Goal: Task Accomplishment & Management: Use online tool/utility

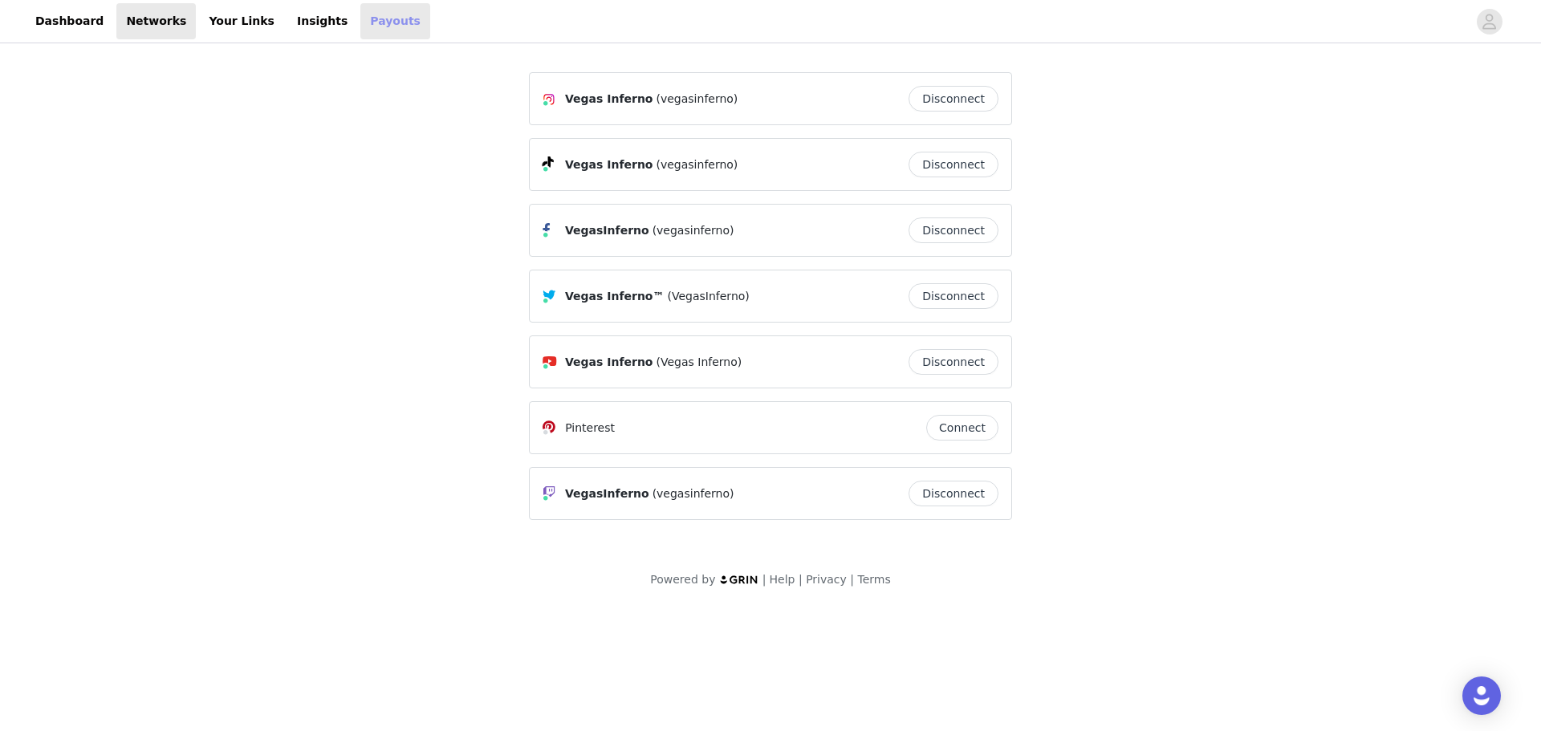
drag, startPoint x: 0, startPoint y: 0, endPoint x: 346, endPoint y: 18, distance: 346.4
click at [360, 18] on link "Payouts" at bounding box center [395, 21] width 70 height 36
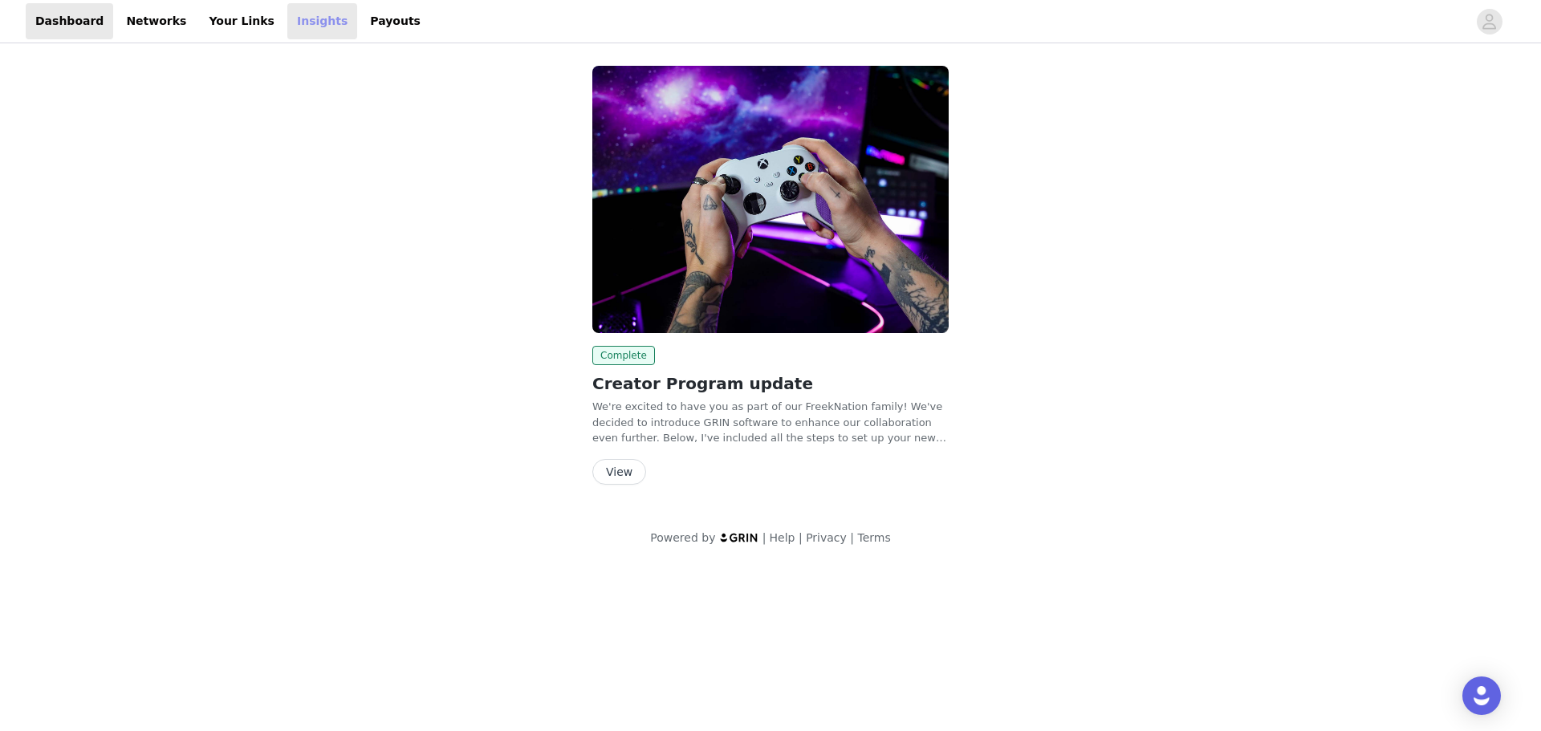
click at [287, 30] on link "Insights" at bounding box center [322, 21] width 70 height 36
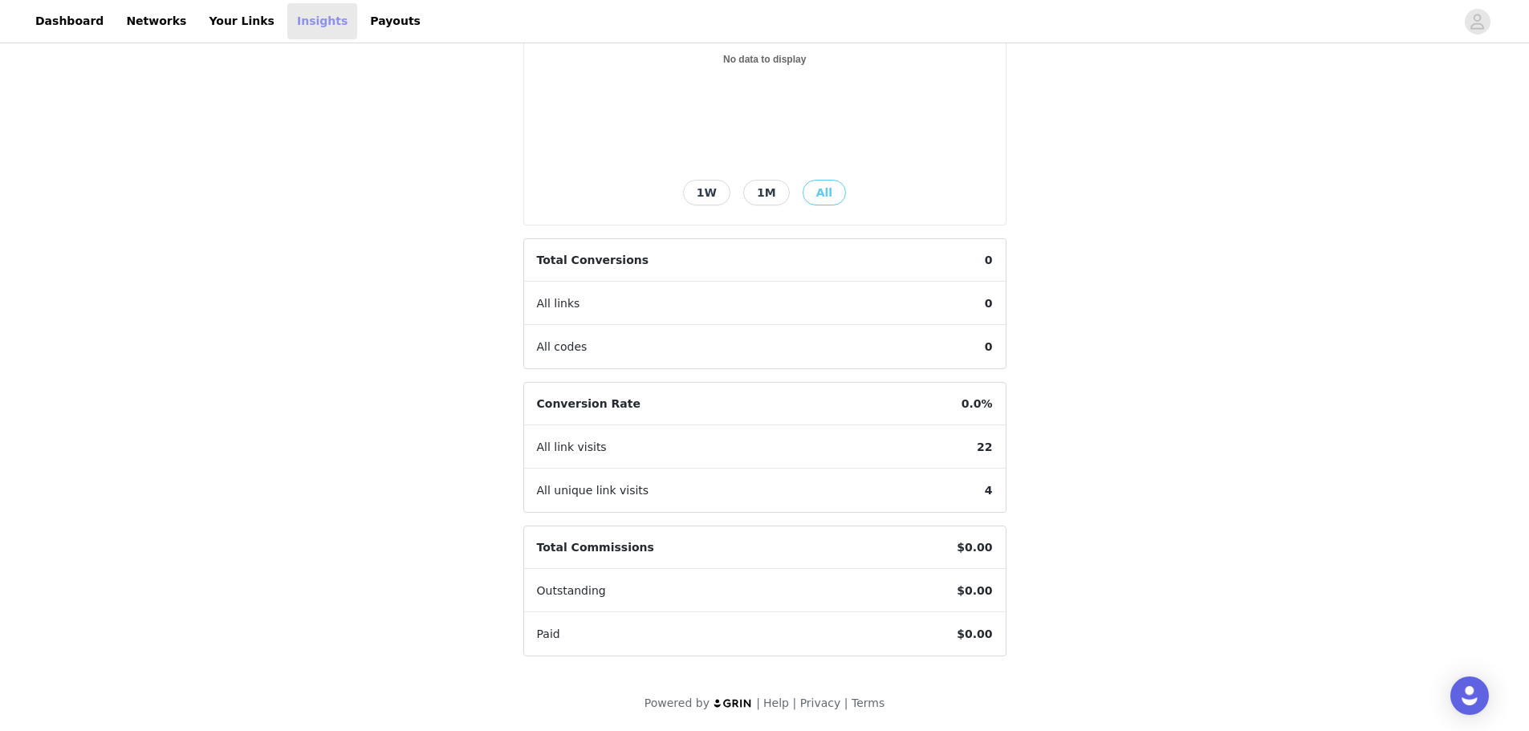
scroll to position [200, 0]
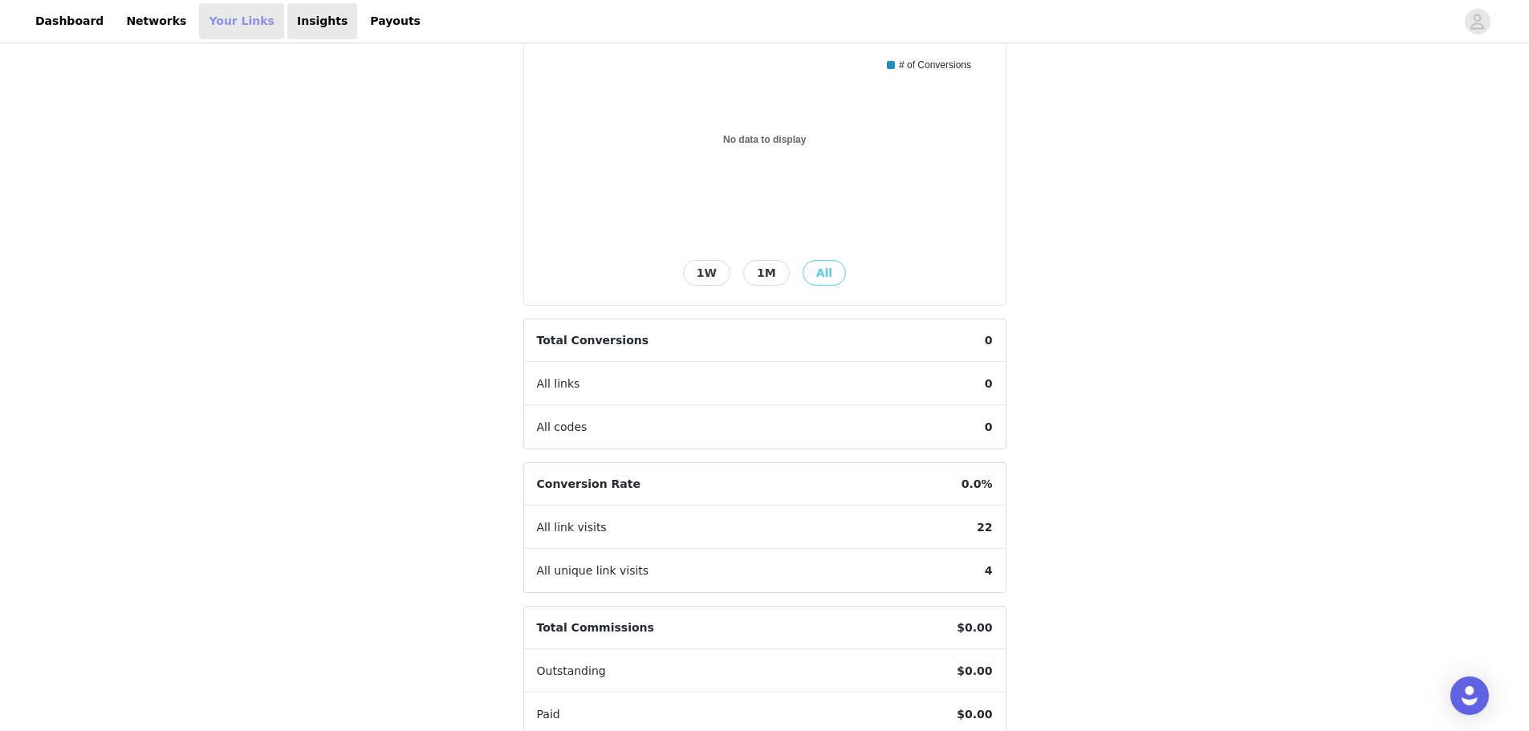
click at [238, 35] on link "Your Links" at bounding box center [241, 21] width 85 height 36
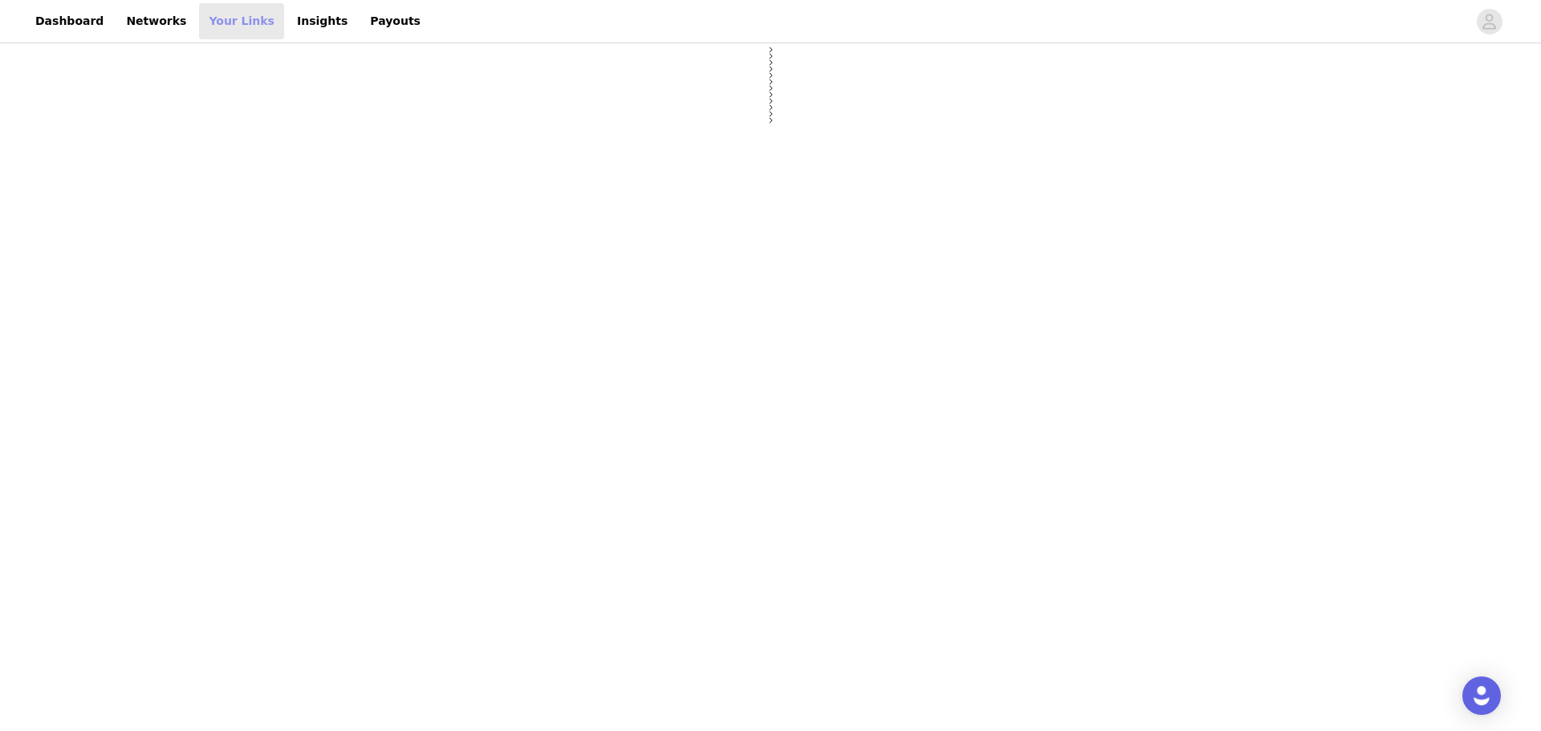
select select "12"
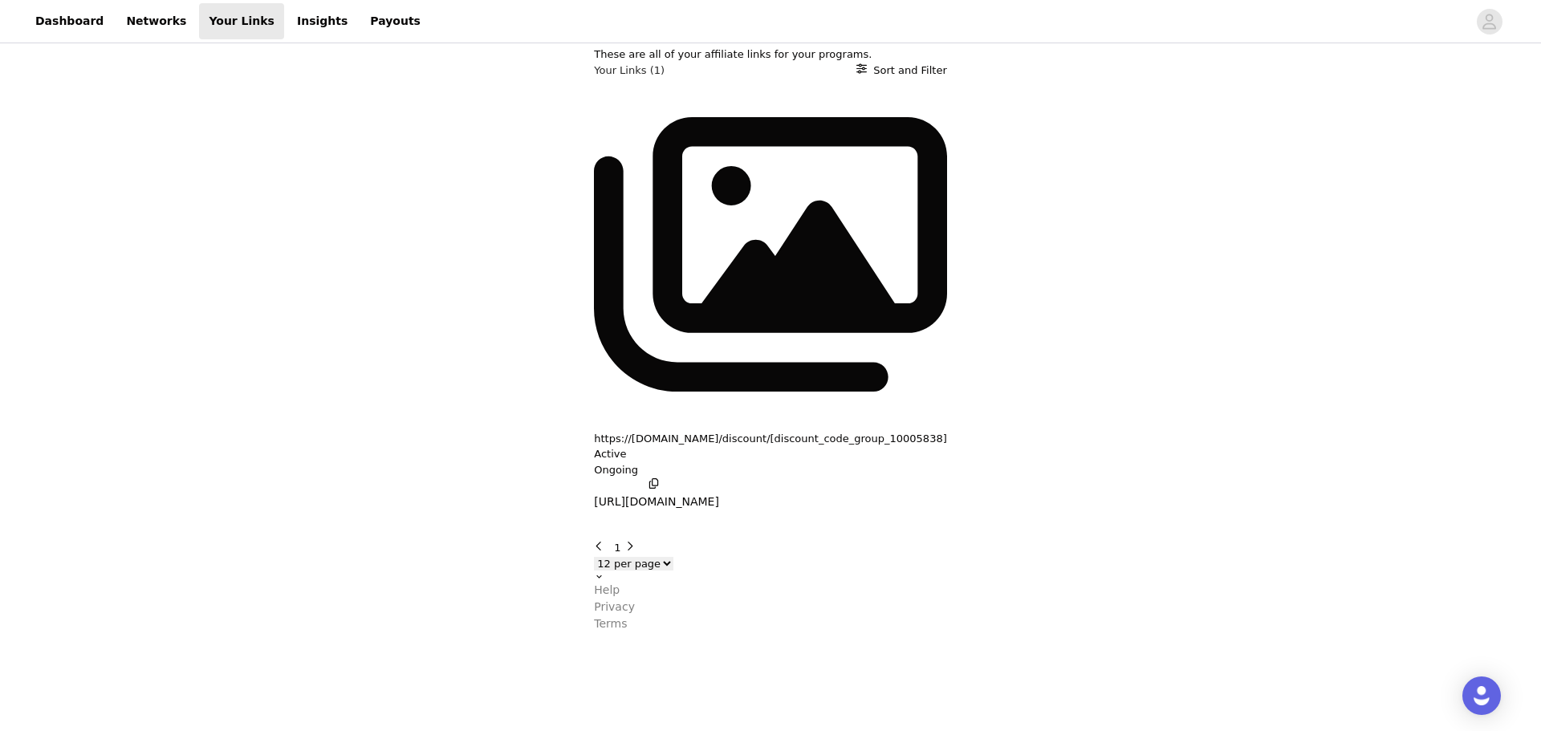
click at [649, 478] on icon "button" at bounding box center [654, 483] width 10 height 10
click at [160, 28] on link "Networks" at bounding box center [155, 21] width 79 height 36
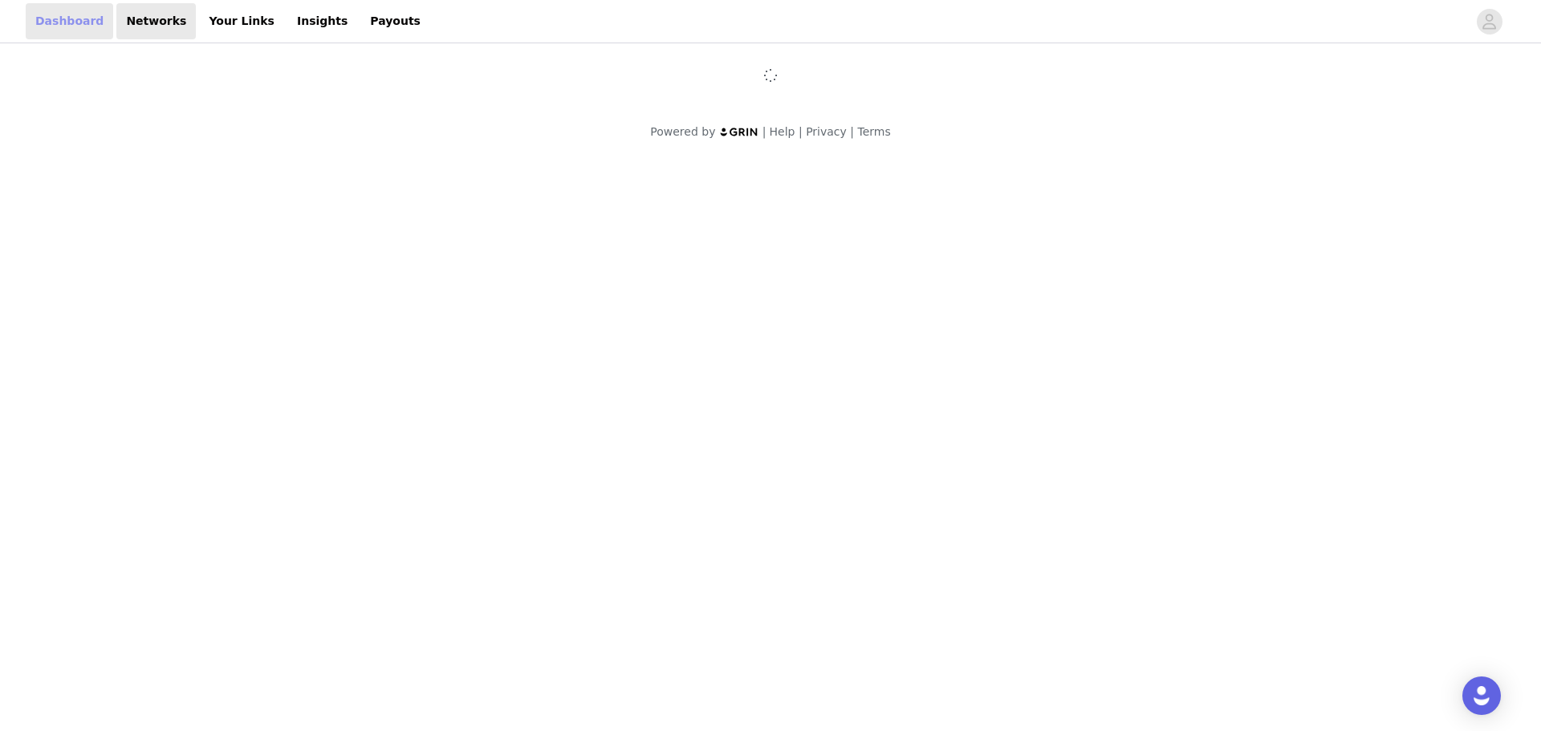
click at [52, 26] on link "Dashboard" at bounding box center [69, 21] width 87 height 36
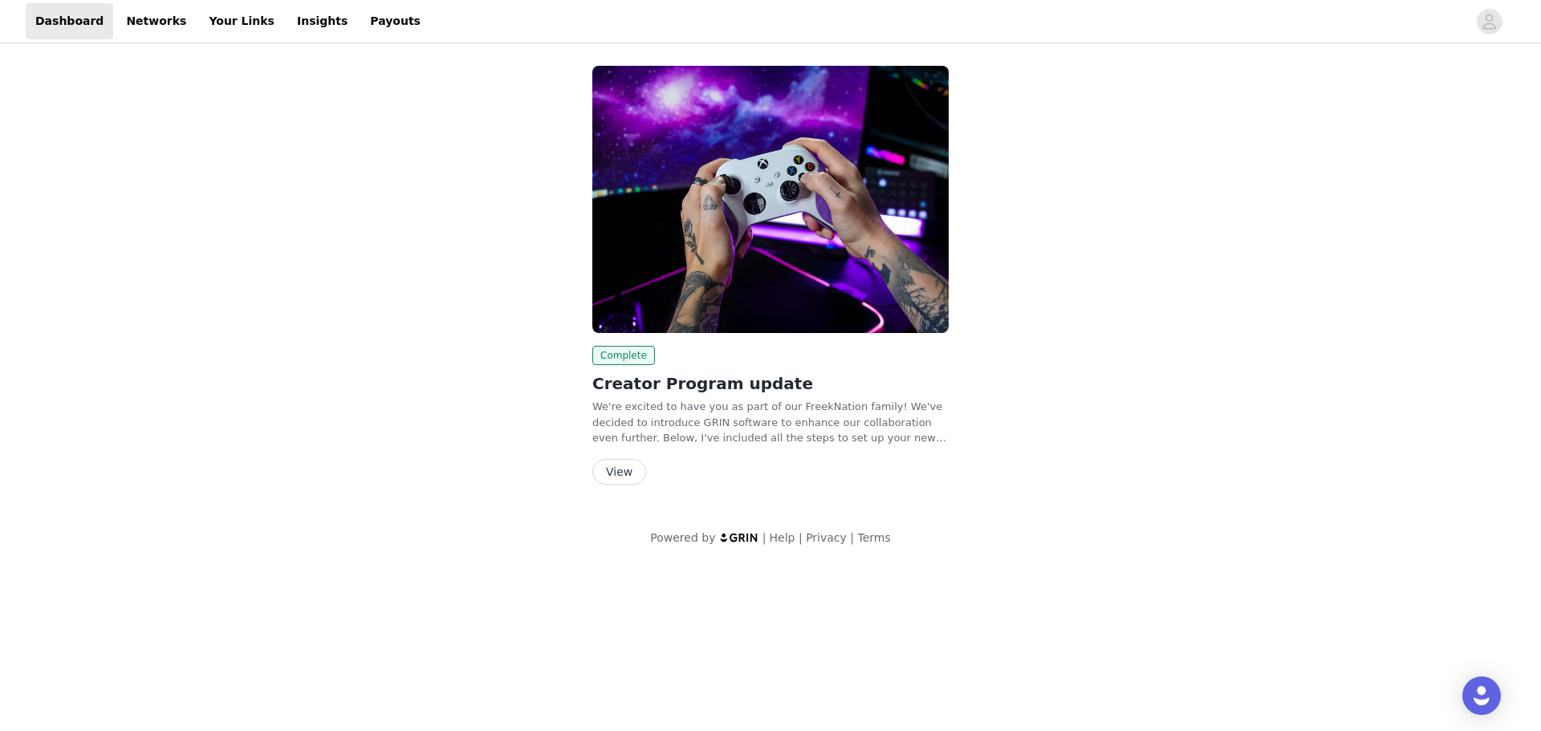
click at [622, 475] on button "View" at bounding box center [619, 472] width 54 height 26
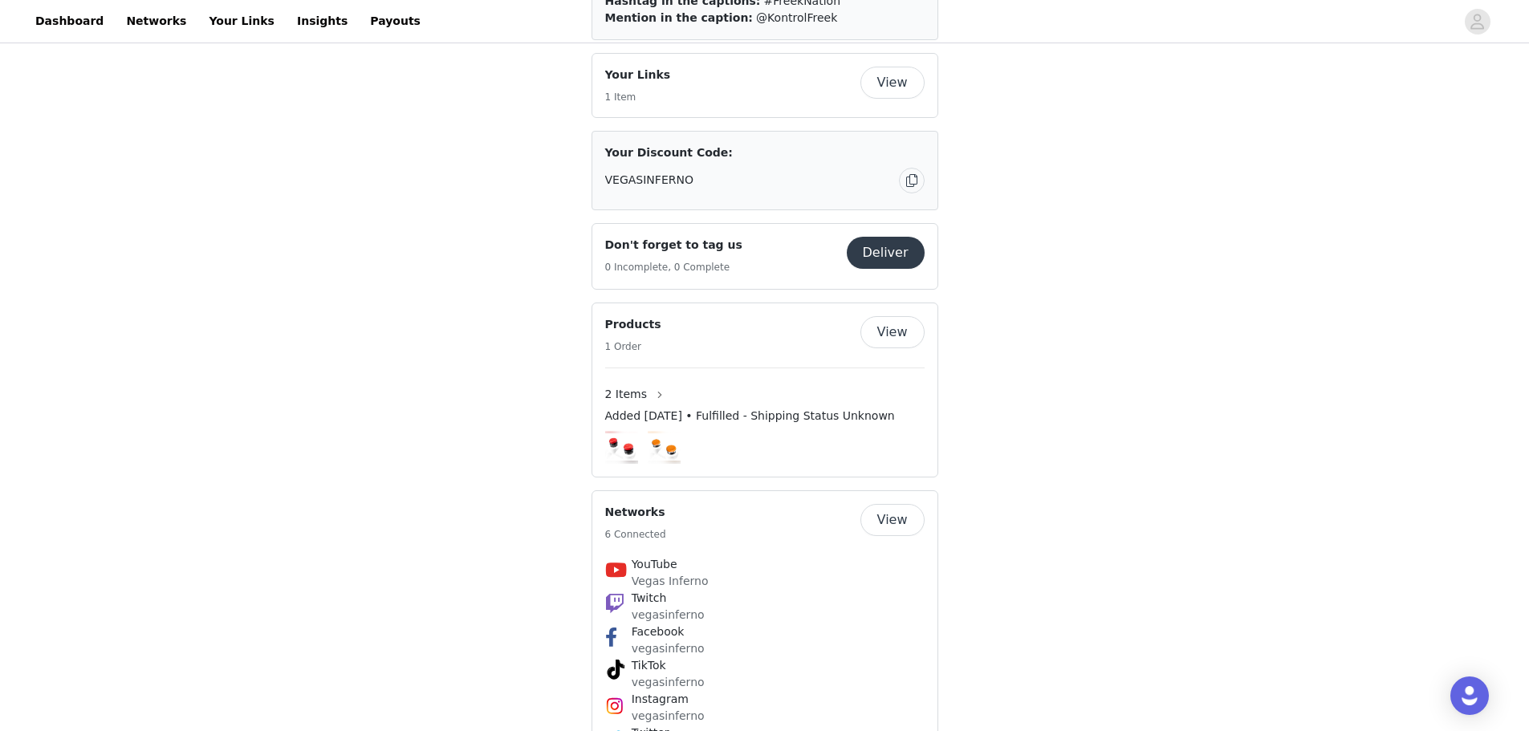
scroll to position [485, 0]
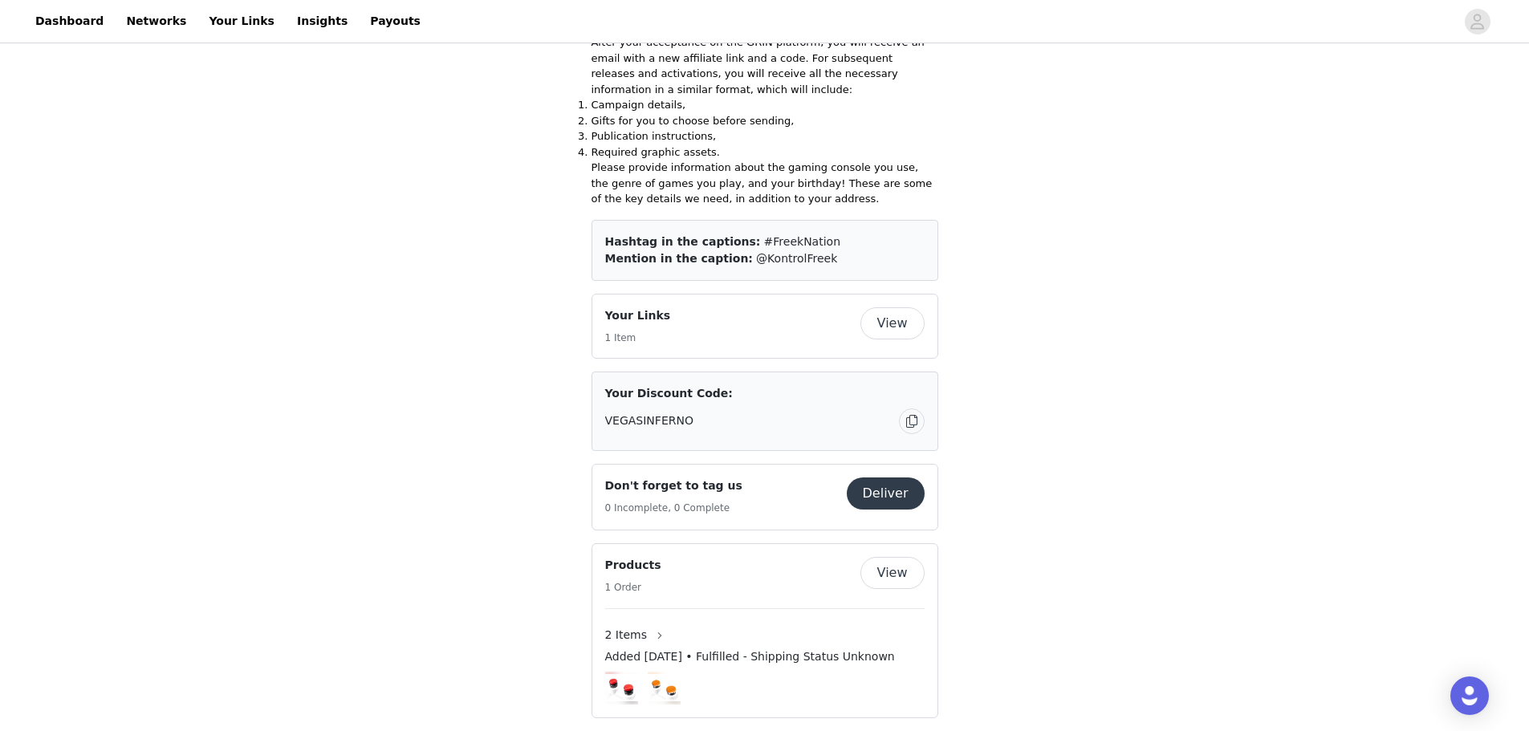
click at [897, 478] on button "Deliver" at bounding box center [886, 494] width 78 height 32
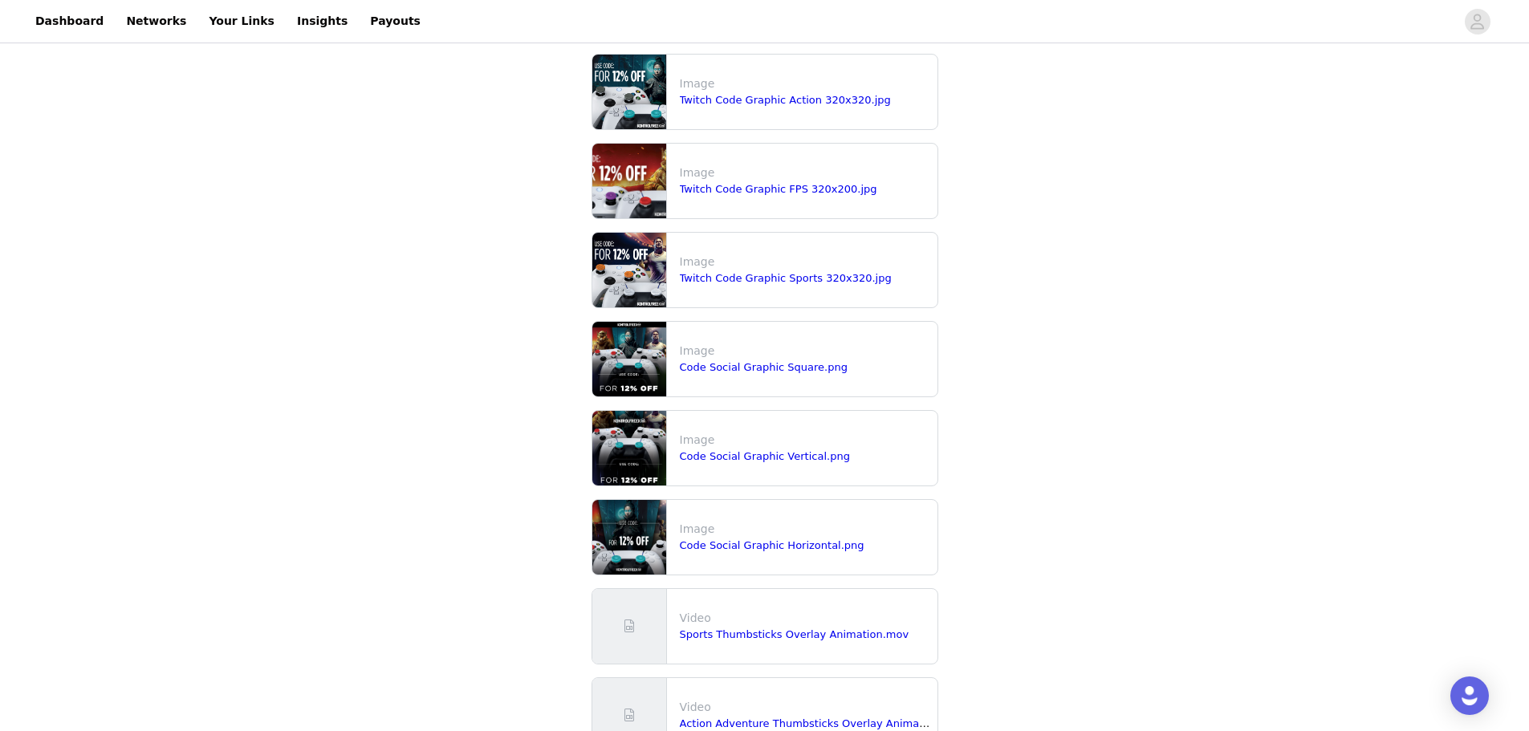
scroll to position [6, 0]
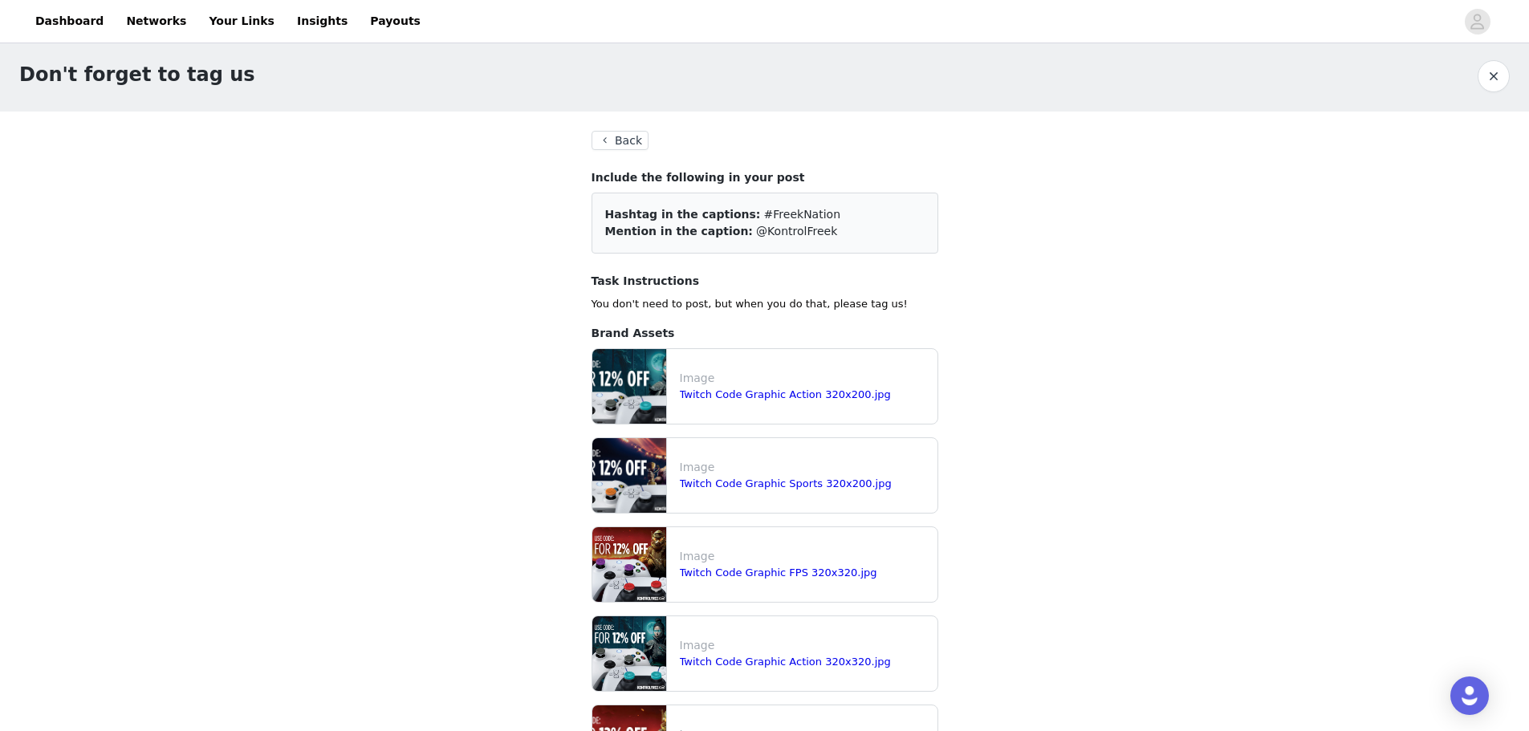
click at [608, 298] on p "You don't need to post, but when you do that, please tag us!" at bounding box center [765, 304] width 347 height 16
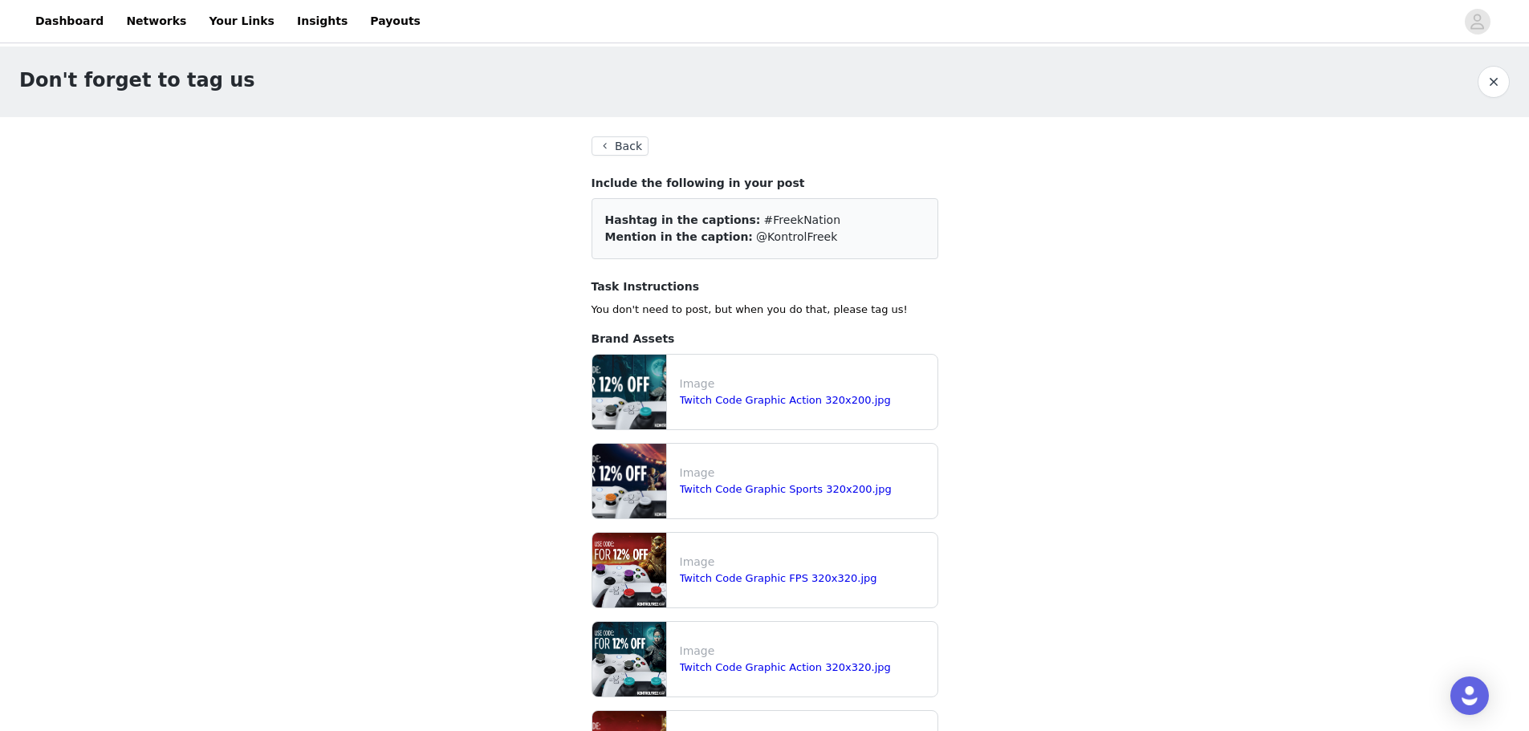
click at [626, 144] on button "Back" at bounding box center [621, 145] width 58 height 19
